Goal: Find specific page/section: Find specific page/section

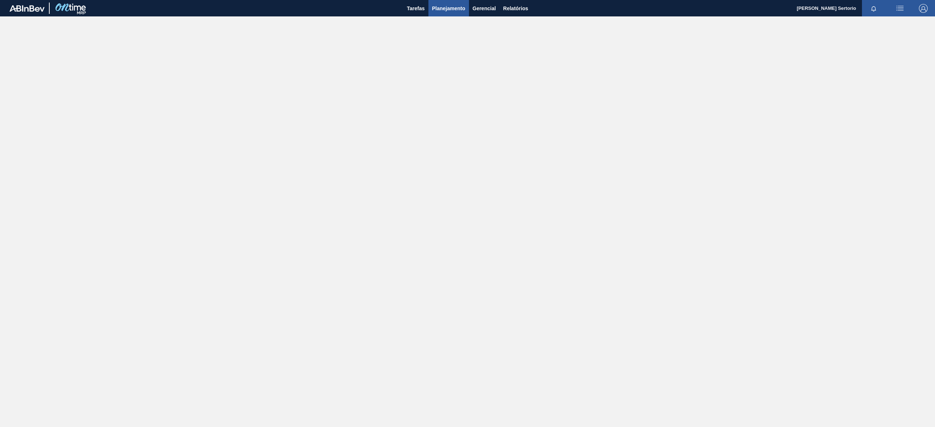
click at [457, 14] on button "Planejamento" at bounding box center [449, 8] width 41 height 16
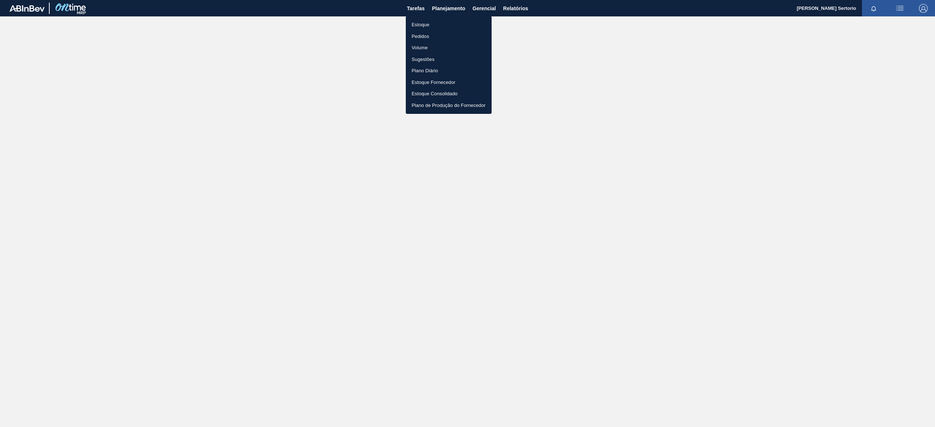
click at [425, 65] on li "Plano Diário" at bounding box center [449, 71] width 86 height 12
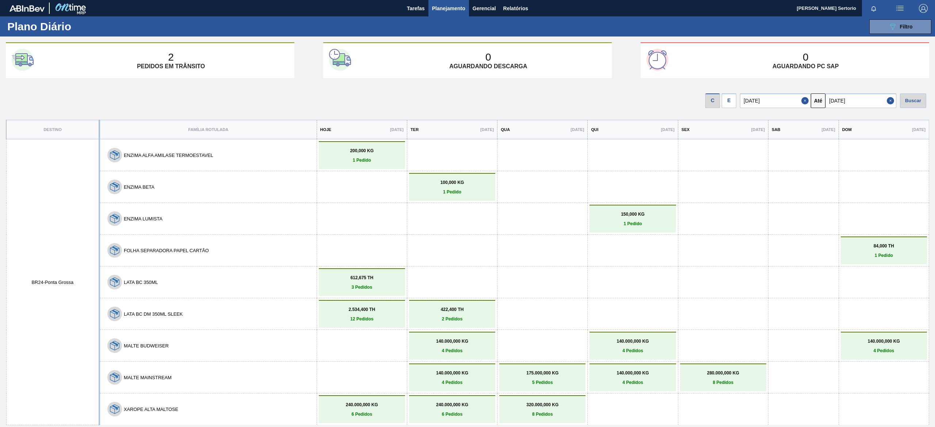
click at [731, 54] on div "0 Aguardando PC SAP" at bounding box center [806, 61] width 236 height 18
click at [735, 102] on div "E" at bounding box center [729, 101] width 15 height 15
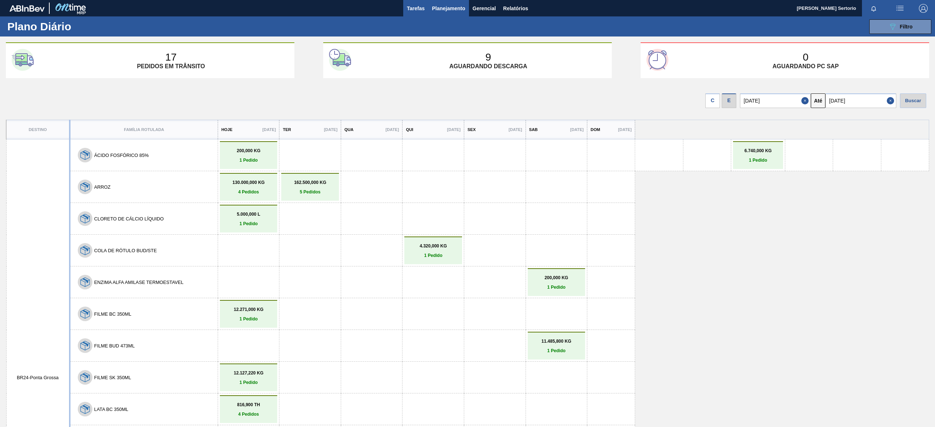
click at [415, 9] on span "Tarefas" at bounding box center [416, 8] width 18 height 9
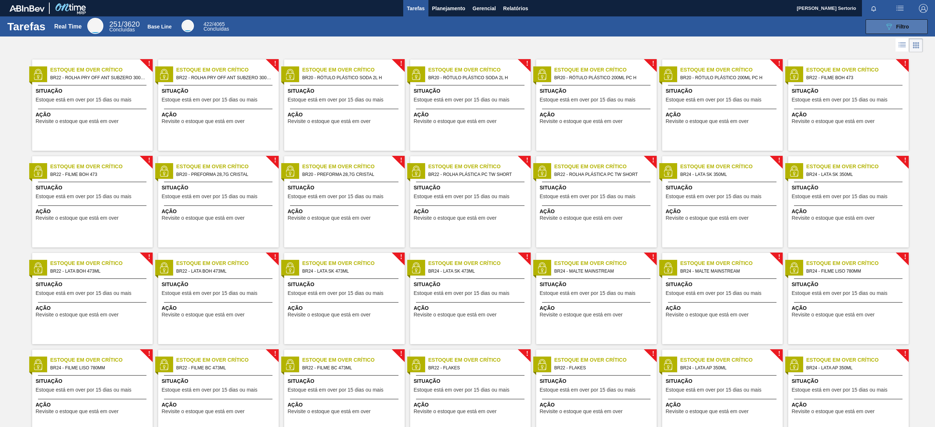
click at [892, 28] on icon "089F7B8B-B2A5-4AFE-B5C0-19BA573D28AC" at bounding box center [889, 26] width 9 height 9
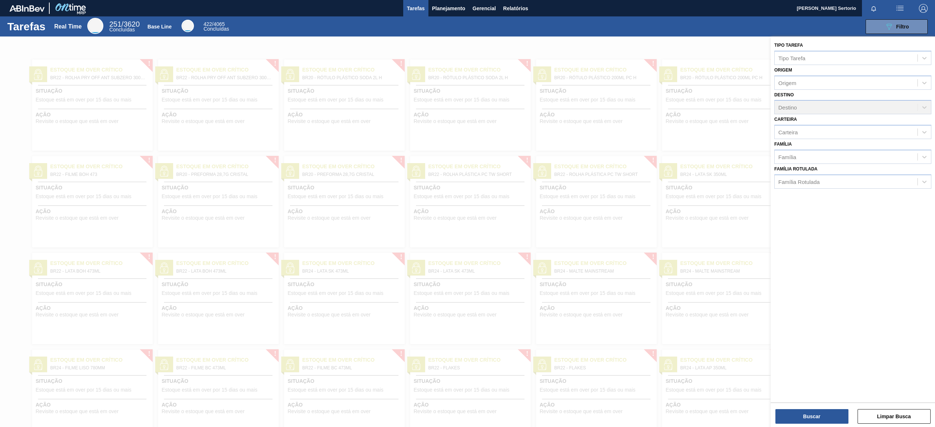
click at [693, 136] on div at bounding box center [467, 250] width 935 height 427
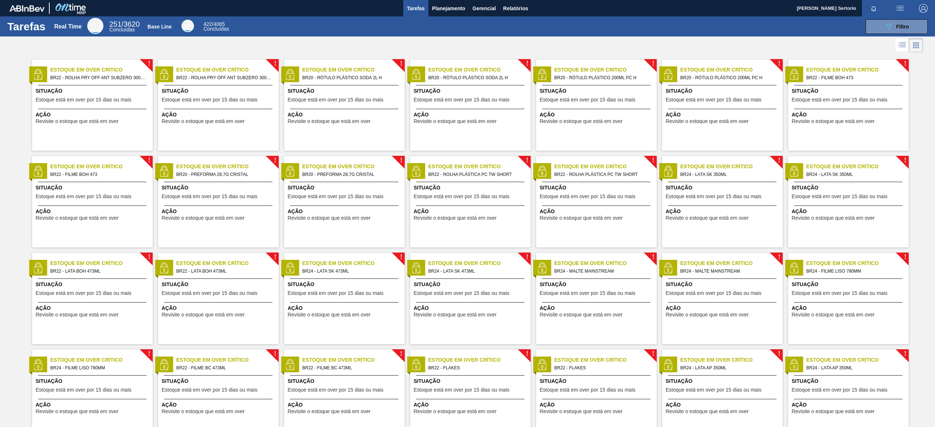
click at [868, 34] on div "Tarefas Real Time 251 / 3620 Concluídas Base Line 422 / 4065 Concluídas 089F7B8…" at bounding box center [467, 26] width 935 height 20
click at [869, 32] on button "089F7B8B-B2A5-4AFE-B5C0-19BA573D28AC Filtro" at bounding box center [897, 26] width 62 height 15
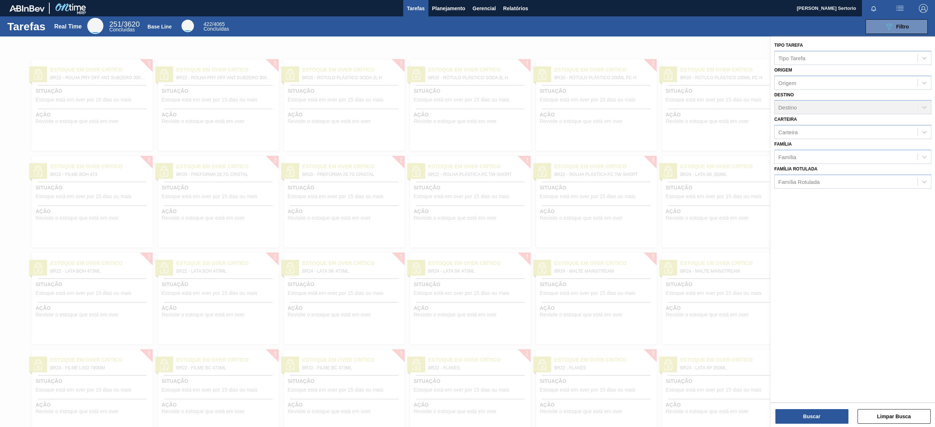
click at [803, 105] on div "Destino Destino" at bounding box center [853, 102] width 157 height 25
click at [799, 83] on div "Origem" at bounding box center [846, 82] width 143 height 11
type input "br45"
click at [803, 100] on div "PBR24 (SAP Legado: 277) - BR45-[GEOGRAPHIC_DATA]" at bounding box center [853, 101] width 157 height 14
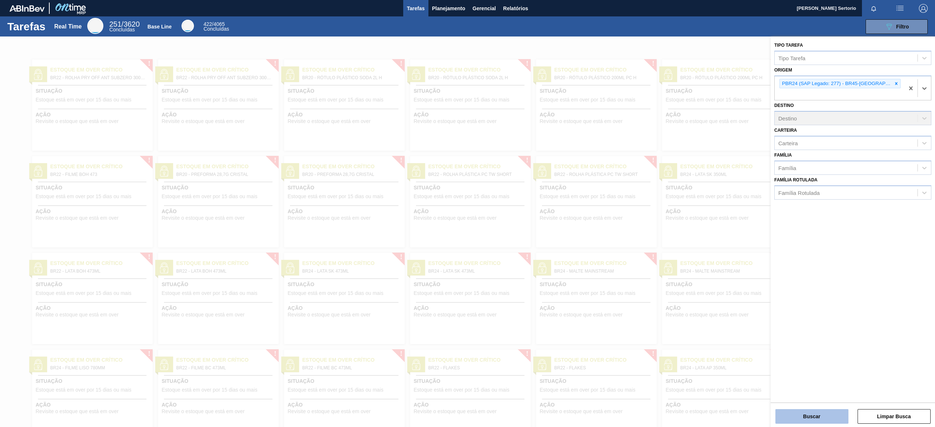
click at [827, 412] on button "Buscar" at bounding box center [812, 417] width 73 height 15
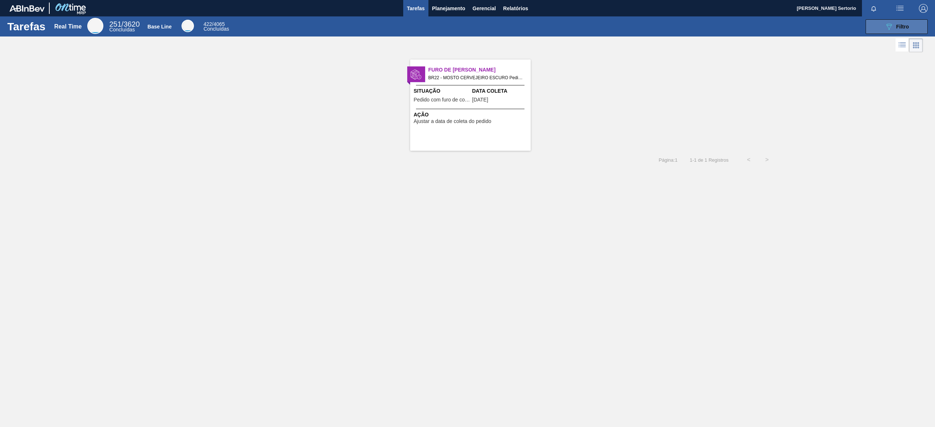
click at [917, 30] on button "089F7B8B-B2A5-4AFE-B5C0-19BA573D28AC Filtro" at bounding box center [897, 26] width 62 height 15
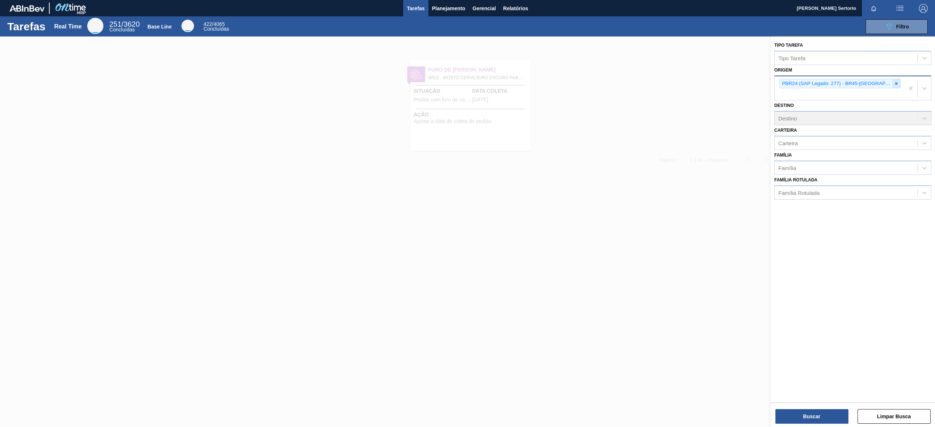
click at [896, 82] on icon at bounding box center [896, 83] width 5 height 5
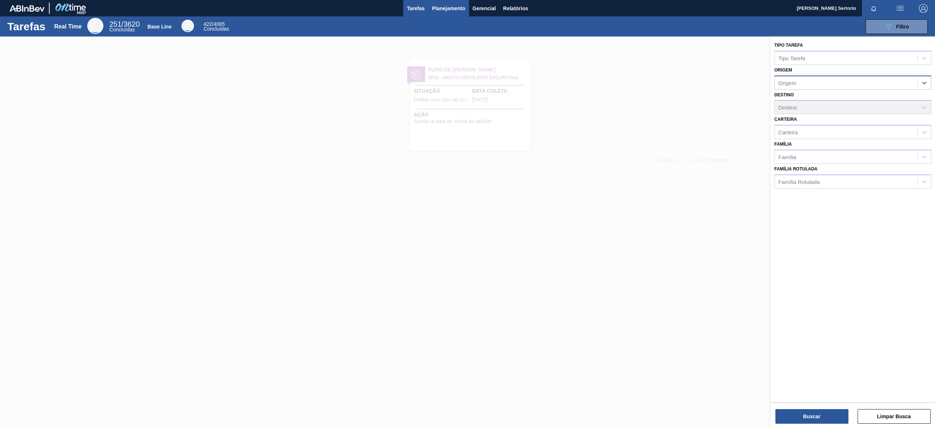
click at [436, 14] on button "Planejamento" at bounding box center [449, 8] width 41 height 16
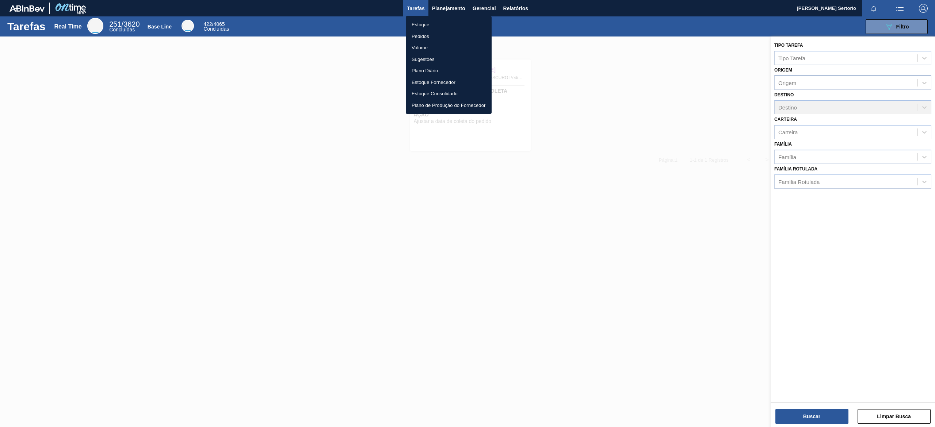
click at [436, 68] on li "Plano Diário" at bounding box center [449, 71] width 86 height 12
